Goal: Task Accomplishment & Management: Manage account settings

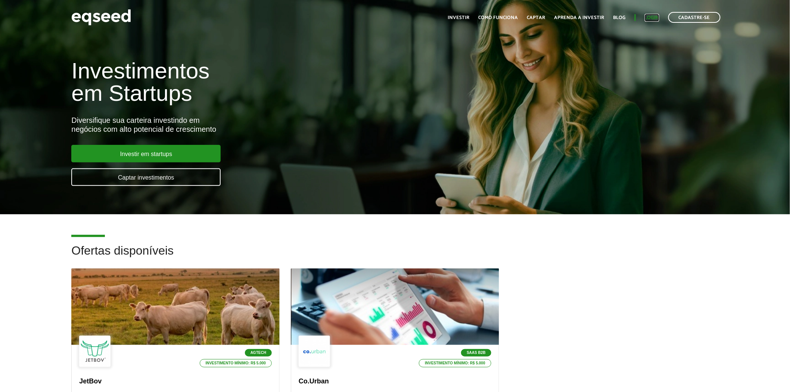
click at [654, 19] on link "Login" at bounding box center [652, 17] width 15 height 5
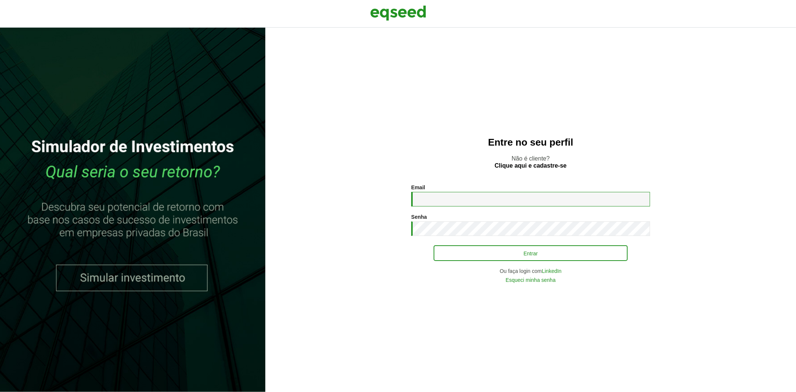
type input "**********"
click at [451, 255] on button "Entrar" at bounding box center [531, 253] width 194 height 14
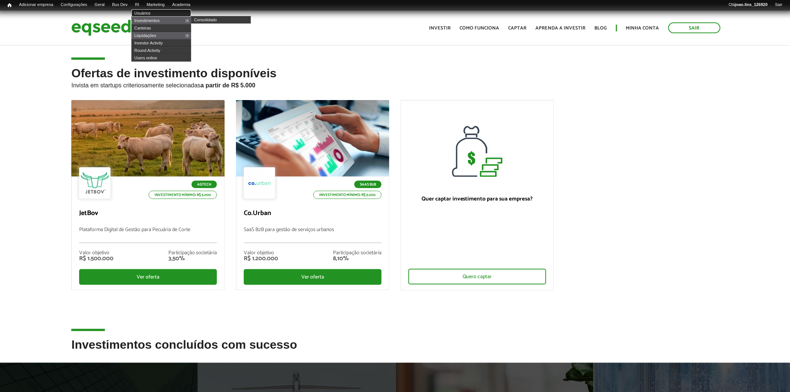
click at [154, 12] on link "Usuários" at bounding box center [161, 12] width 60 height 7
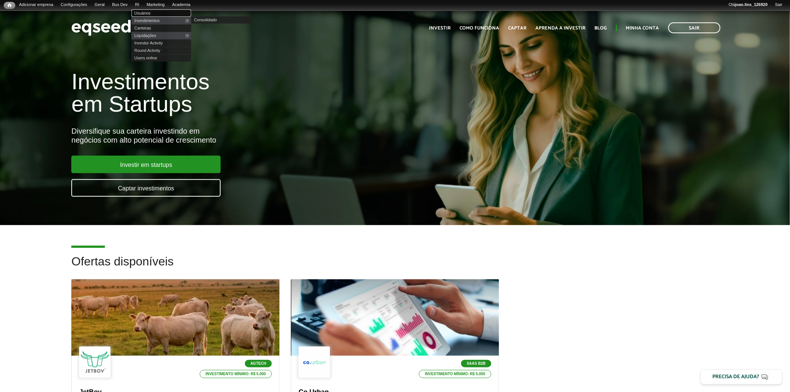
click at [149, 12] on link "Usuários" at bounding box center [161, 12] width 60 height 7
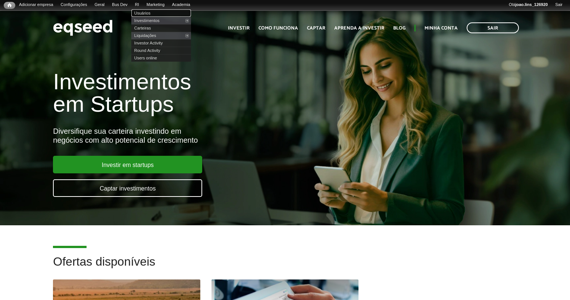
click at [149, 13] on link "Usuários" at bounding box center [161, 12] width 60 height 7
